Goal: Find specific page/section

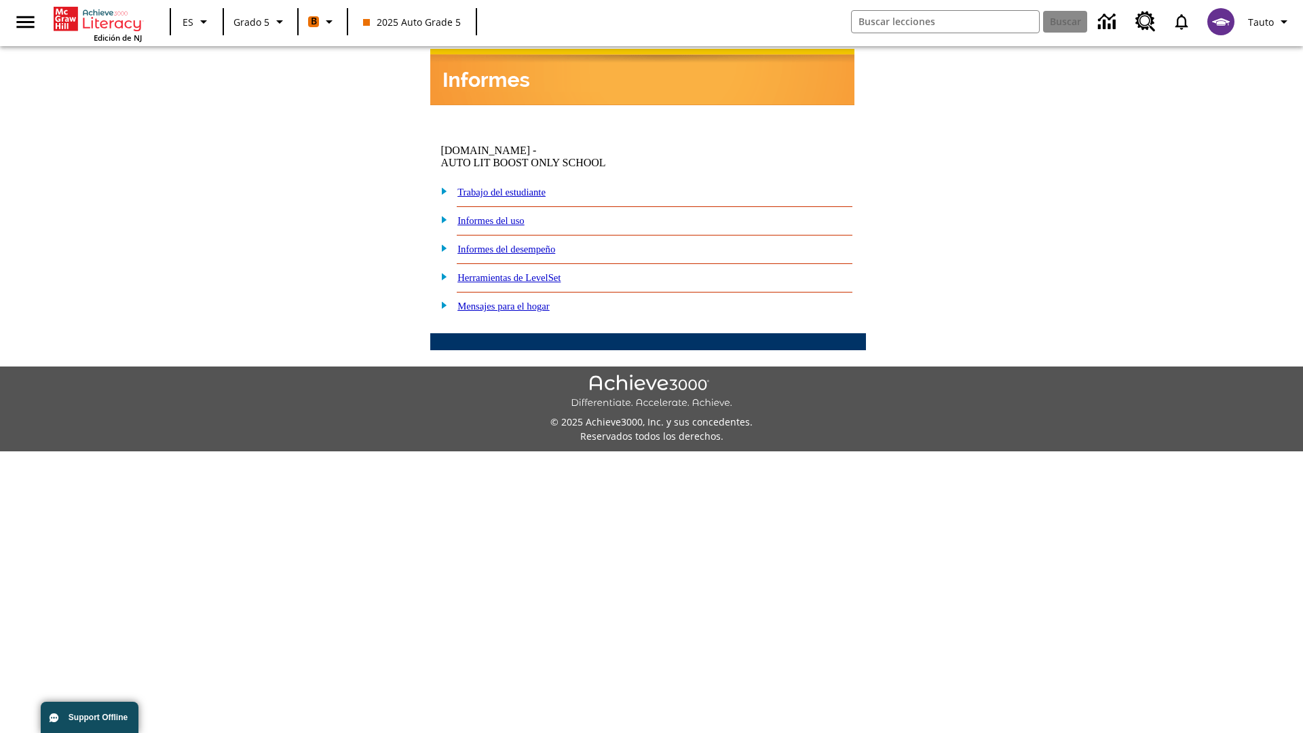
click at [529, 244] on link "Informes del desempeño" at bounding box center [506, 249] width 98 height 11
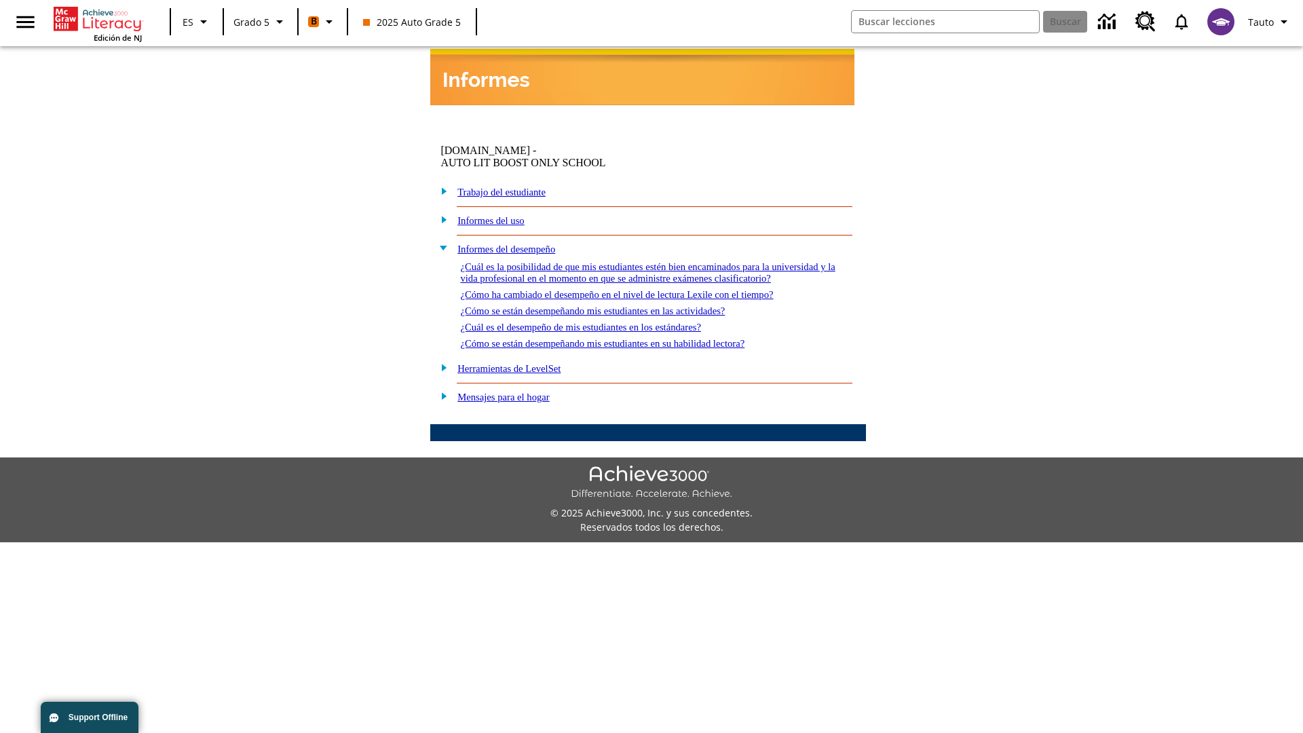
click at [645, 261] on link "¿Cuál es la posibilidad de que mis estudiantes estén bien encaminados para la u…" at bounding box center [647, 272] width 375 height 22
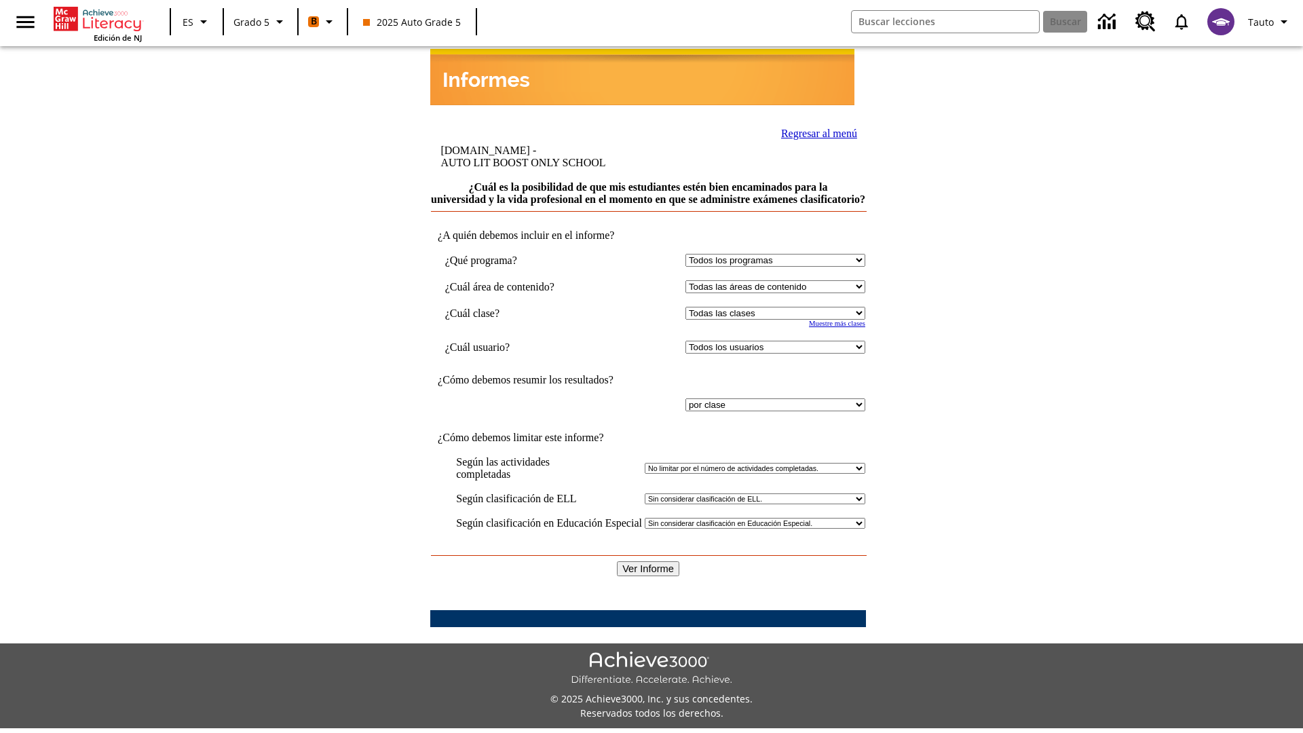
click at [772, 307] on select "Seleccionar una clase: Todas las clases 2025 Auto Grade 5 OL 2025 Auto Grade 6" at bounding box center [775, 313] width 180 height 13
select select "11133131"
